Goal: Navigation & Orientation: Find specific page/section

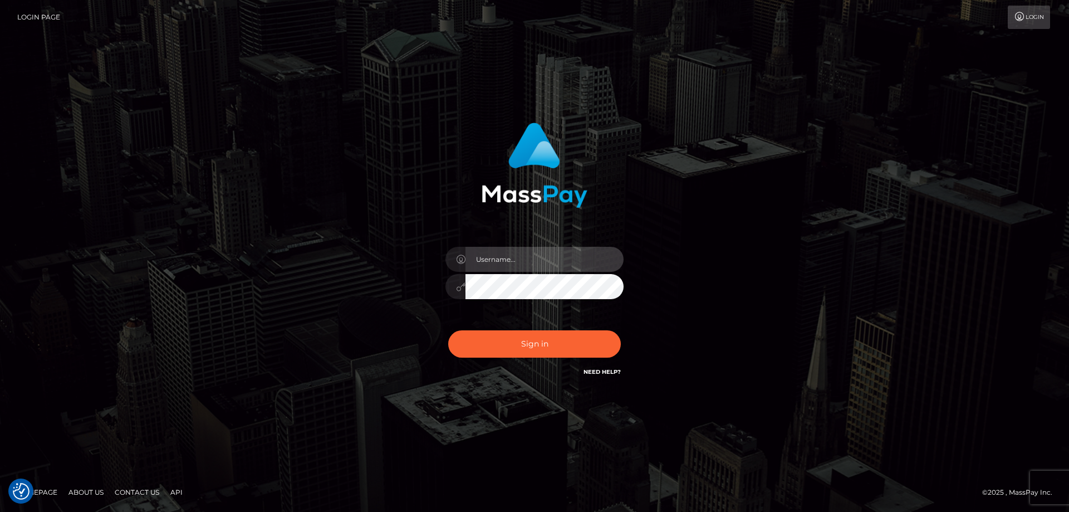
click at [511, 252] on input "text" at bounding box center [544, 259] width 158 height 25
click at [0, 511] on com-1password-button at bounding box center [0, 512] width 0 height 0
type input "emi.throne"
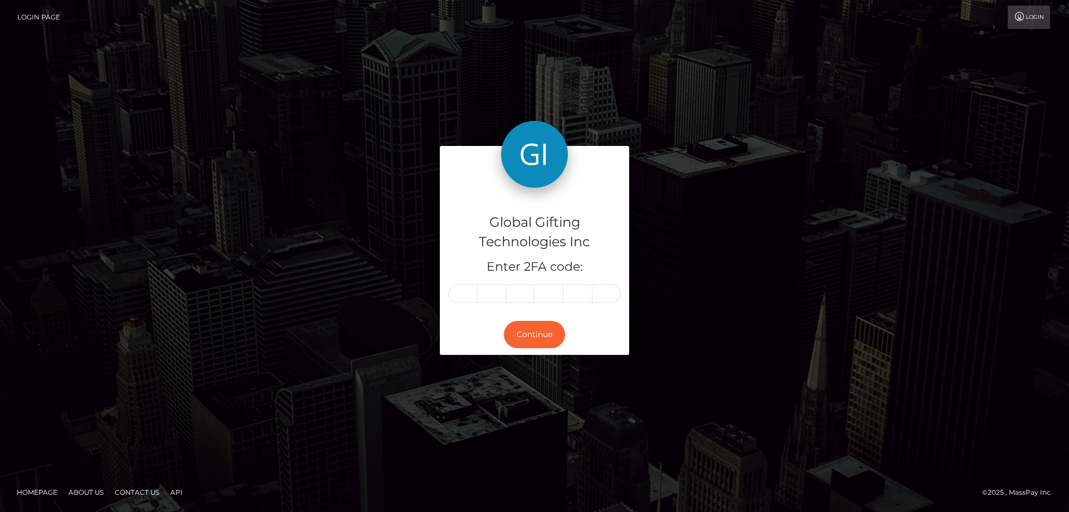
click at [469, 294] on input "text" at bounding box center [462, 293] width 29 height 19
type input "6"
type input "8"
type input "1"
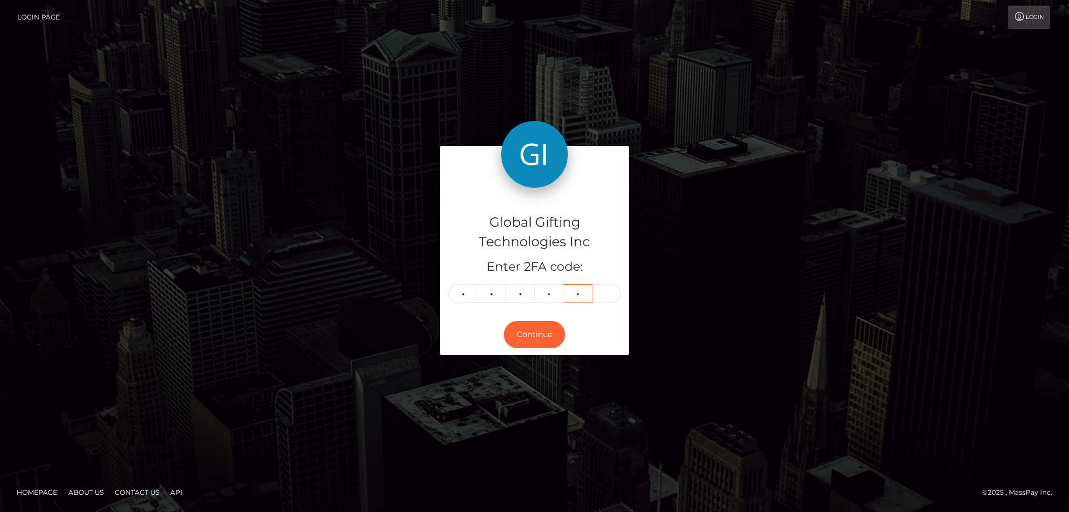
type input "6"
type input "3"
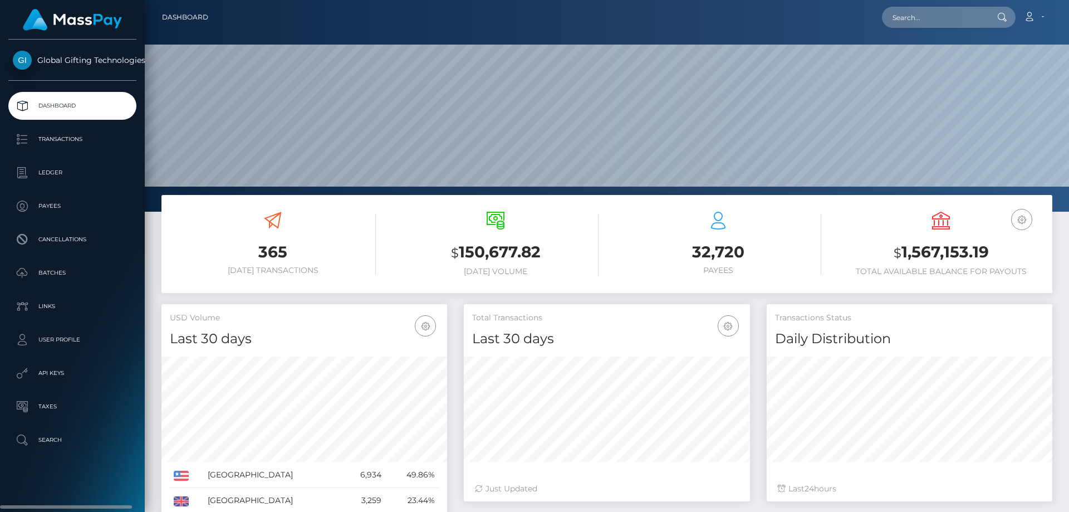
scroll to position [198, 286]
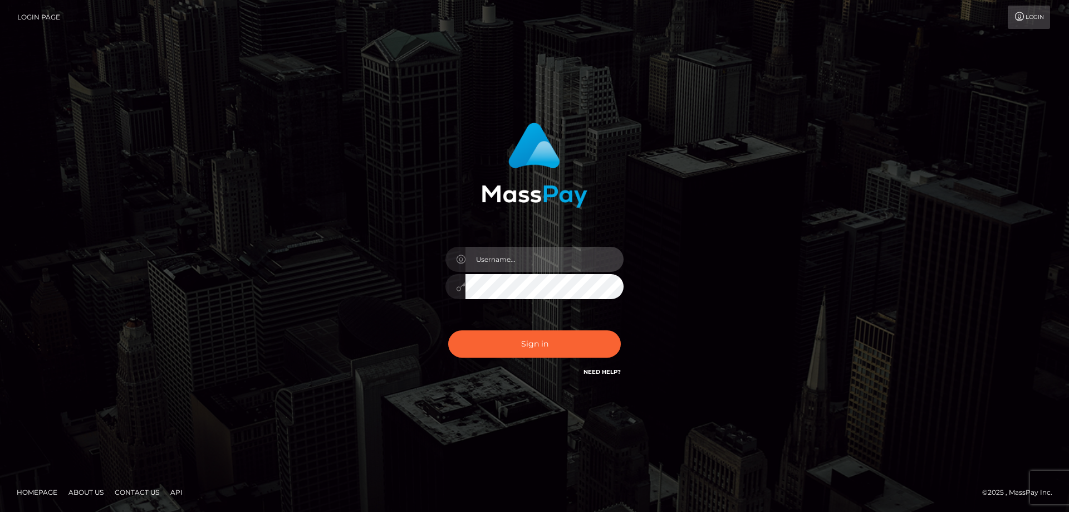
drag, startPoint x: 531, startPoint y: 262, endPoint x: 537, endPoint y: 262, distance: 6.1
click at [532, 262] on input "text" at bounding box center [544, 259] width 158 height 25
type input "emi.throne"
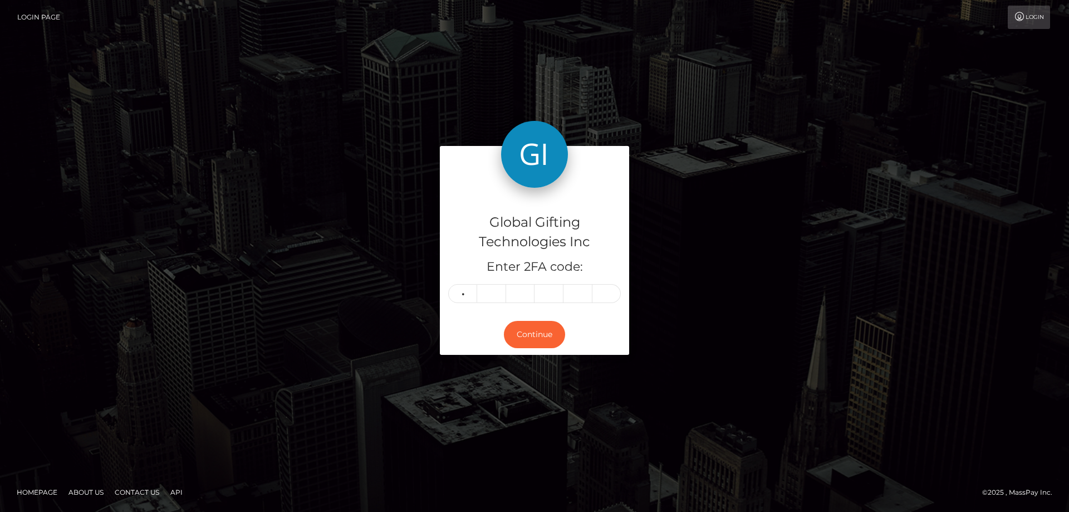
type input "3"
type input "0"
type input "8"
type input "7"
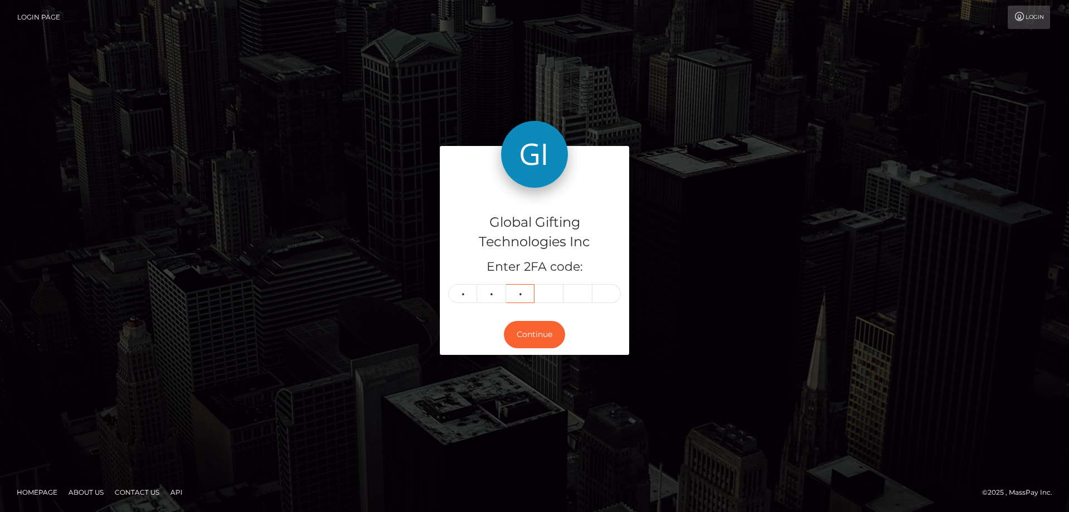
type input "0"
type input "5"
type input "0"
type input "6"
click at [525, 337] on button "Continue" at bounding box center [534, 334] width 61 height 27
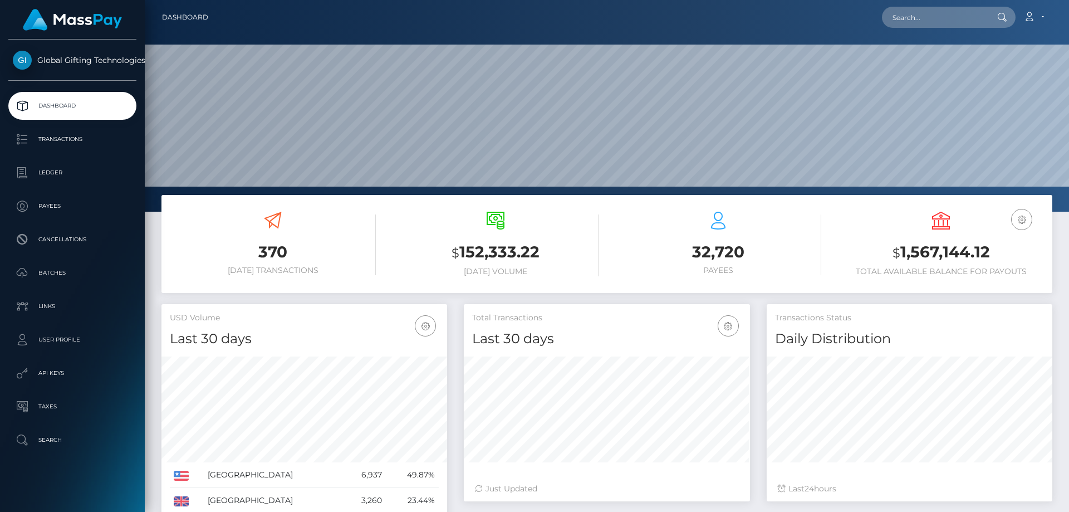
scroll to position [198, 286]
click at [177, 20] on link "Dashboard" at bounding box center [185, 17] width 46 height 23
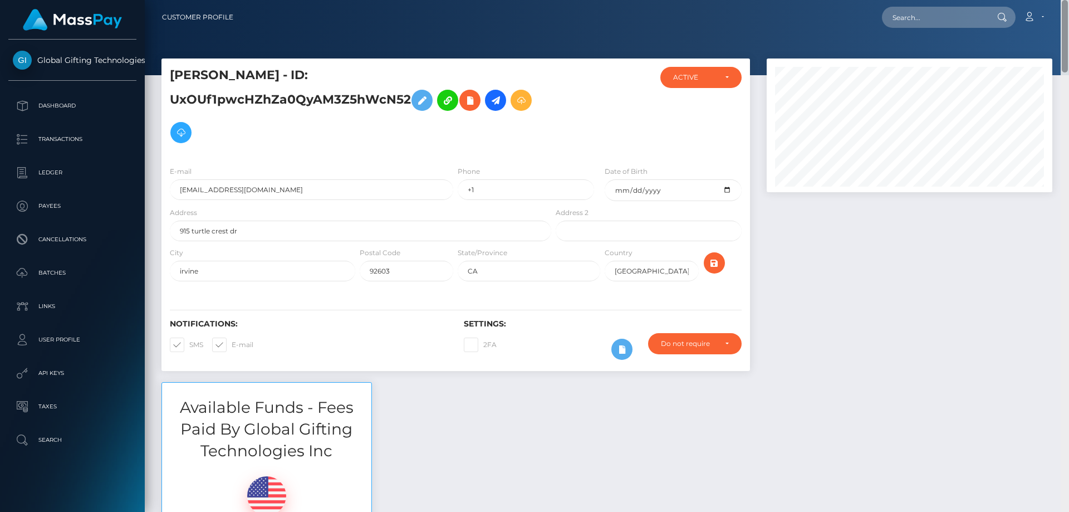
drag, startPoint x: 1063, startPoint y: 288, endPoint x: 1050, endPoint y: -3, distance: 291.4
click at [1050, 0] on html "Global Gifting Technologies Inc Dashboard Transactions Ledger Payees Cancellati…" at bounding box center [534, 256] width 1069 height 512
